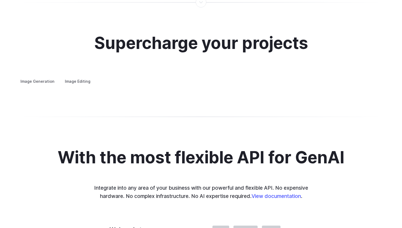
scroll to position [1001, 0]
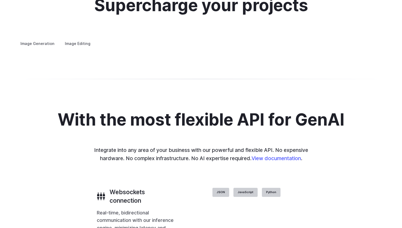
click at [0, 0] on div at bounding box center [0, 0] width 0 height 0
click at [0, 0] on button "Go to 4 of 4" at bounding box center [0, 0] width 0 height 0
click at [308, 72] on div "Supercharge your projects Image Generation Image Editing Custom avatars Create …" at bounding box center [201, 22] width 402 height 102
click at [0, 0] on div at bounding box center [0, 0] width 0 height 0
click at [0, 0] on button "Go to 1 of 4" at bounding box center [0, 0] width 0 height 0
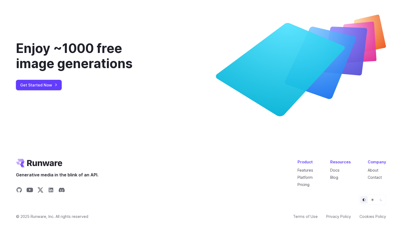
scroll to position [1969, 0]
click at [46, 87] on link "Get Started Now" at bounding box center [39, 85] width 46 height 10
